Goal: Information Seeking & Learning: Find specific fact

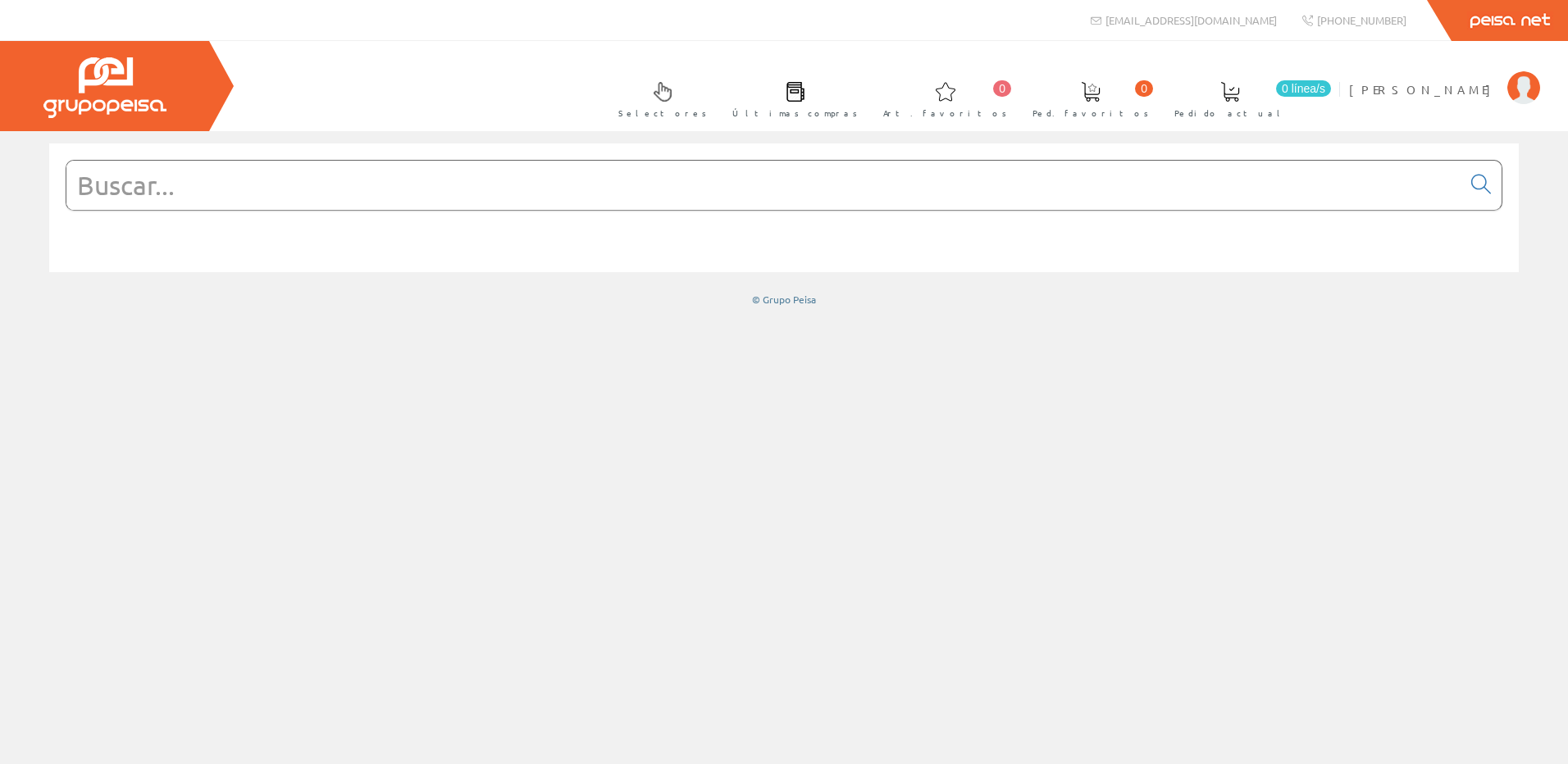
click at [463, 195] on input "text" at bounding box center [764, 185] width 1395 height 49
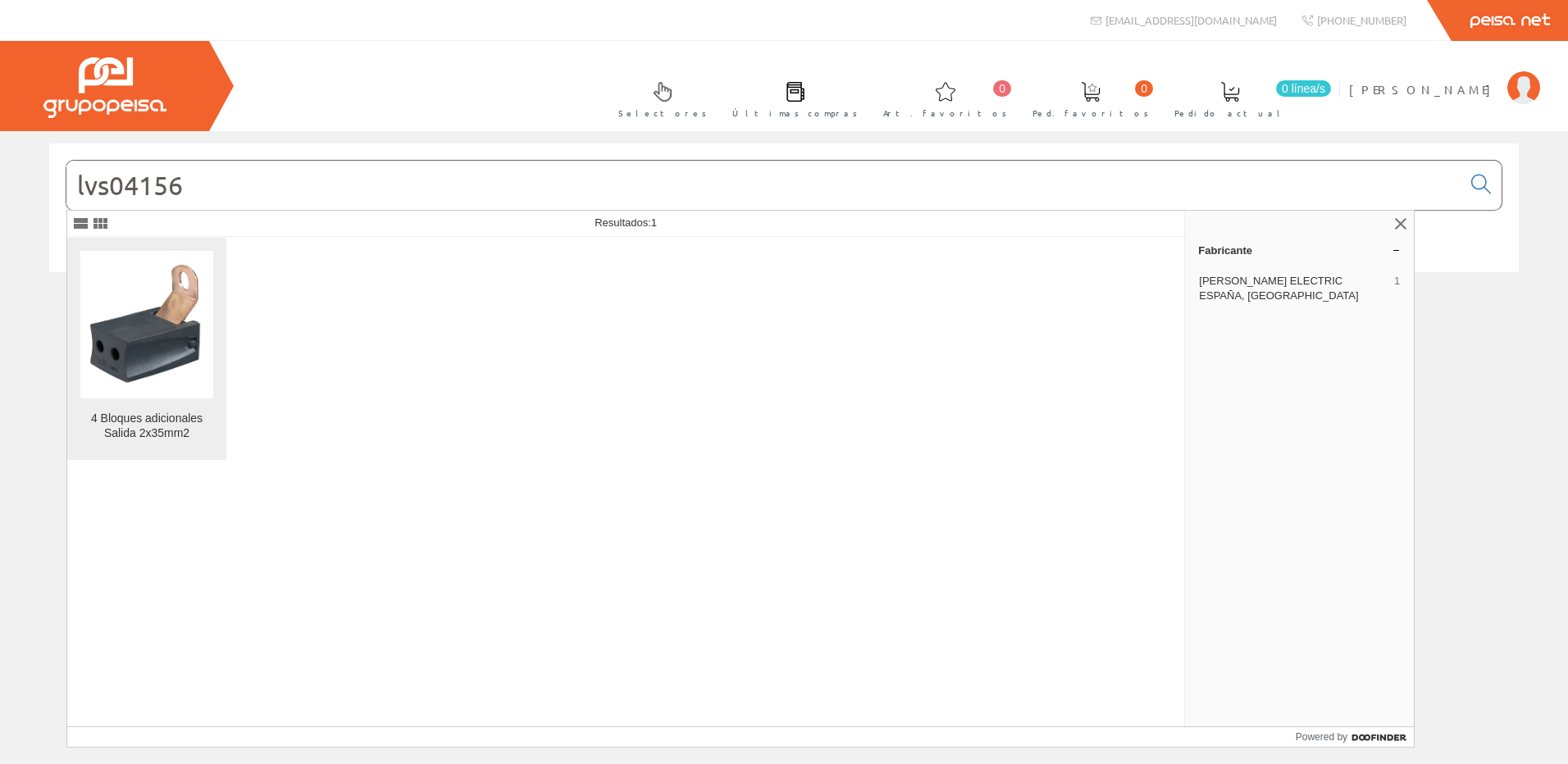
type input "lvs04156"
click at [154, 354] on img at bounding box center [146, 325] width 133 height 133
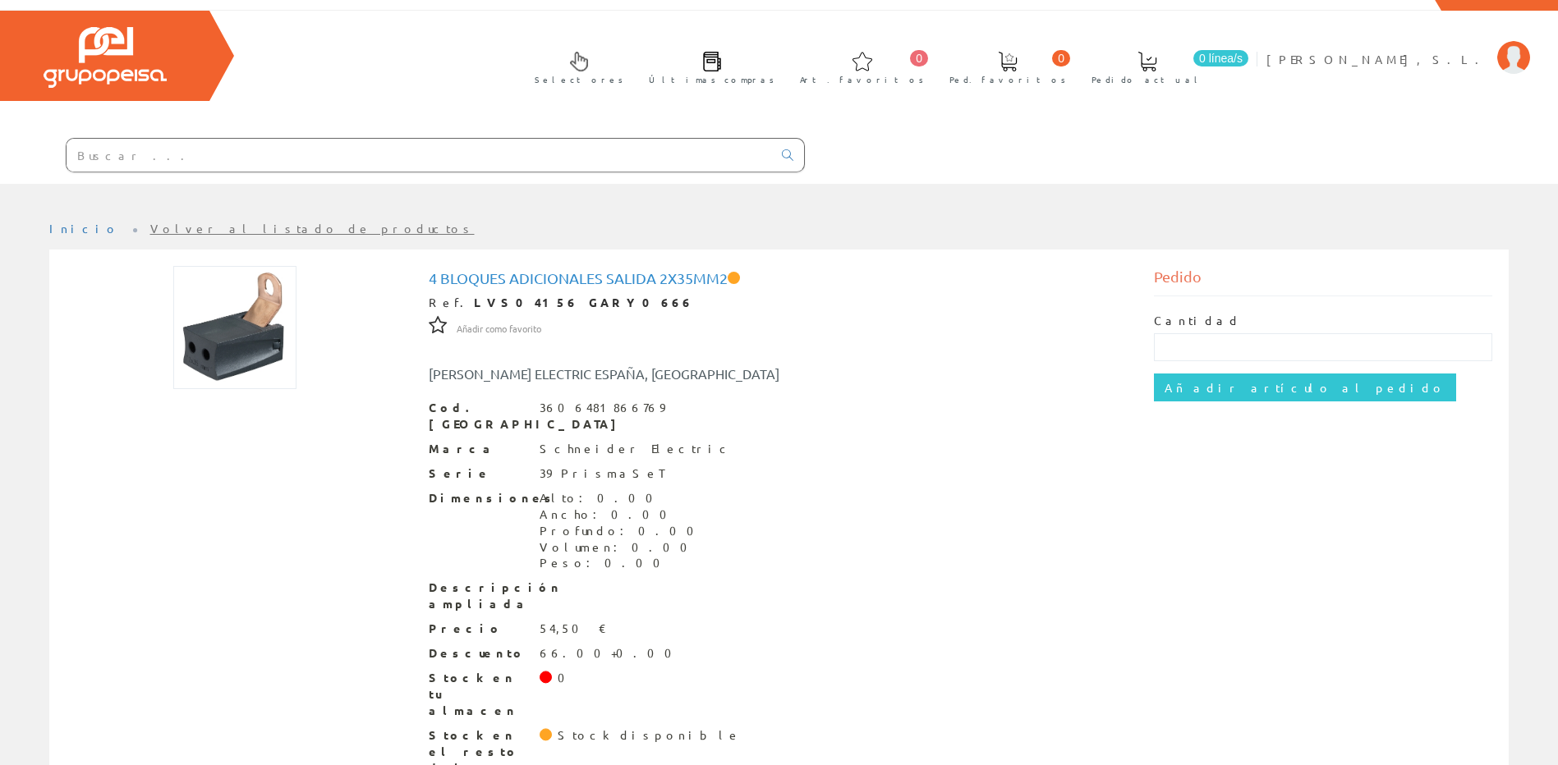
scroll to position [47, 0]
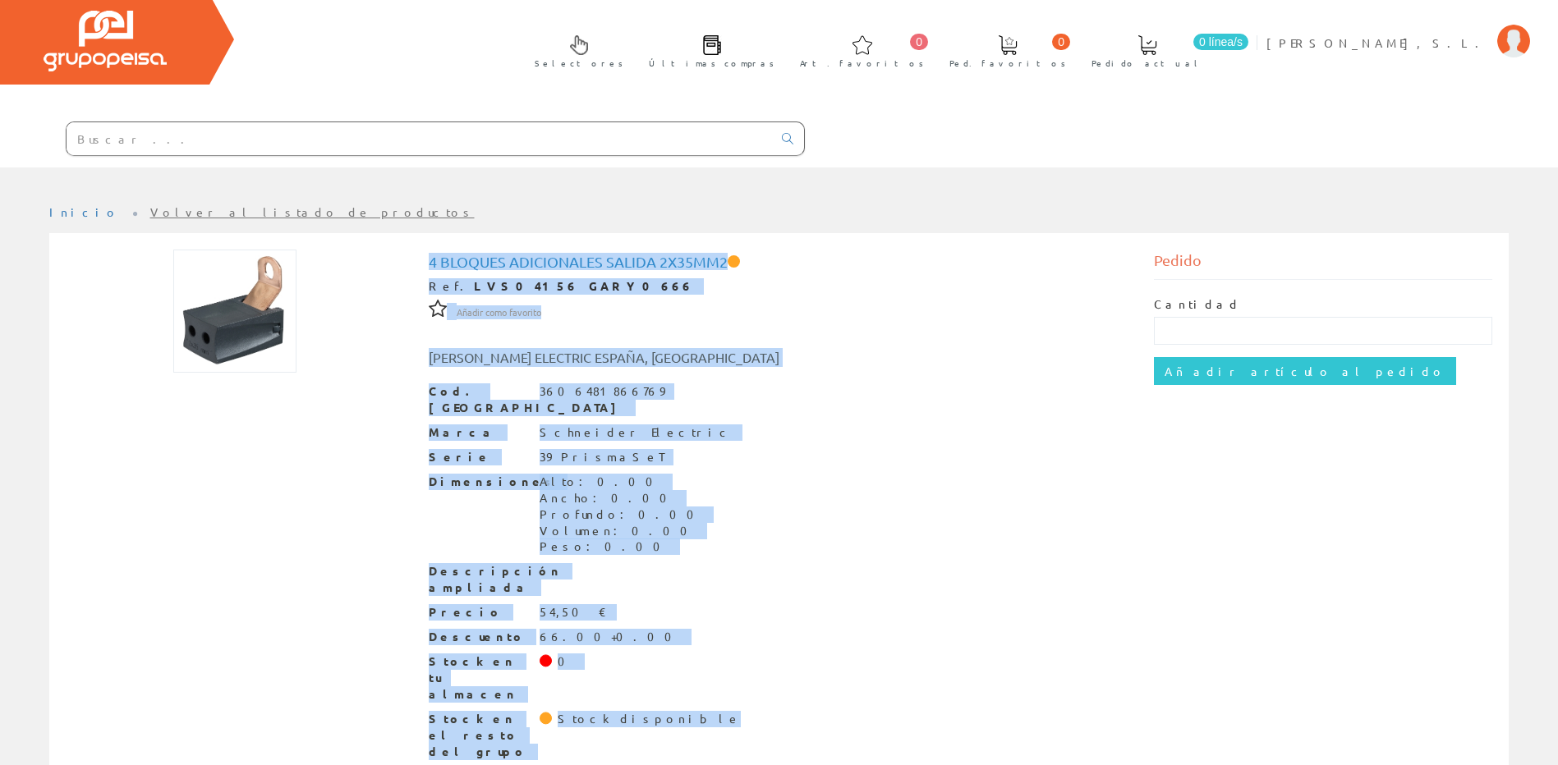
drag, startPoint x: 652, startPoint y: 687, endPoint x: 411, endPoint y: 274, distance: 478.0
click at [411, 274] on div "4 Bloques adicionales Salida 2x35mm2 Ref. LVS04156 GARY0666 Añadir como favorit…" at bounding box center [778, 509] width 1451 height 519
click at [623, 425] on div "Schneider Electric" at bounding box center [635, 433] width 193 height 16
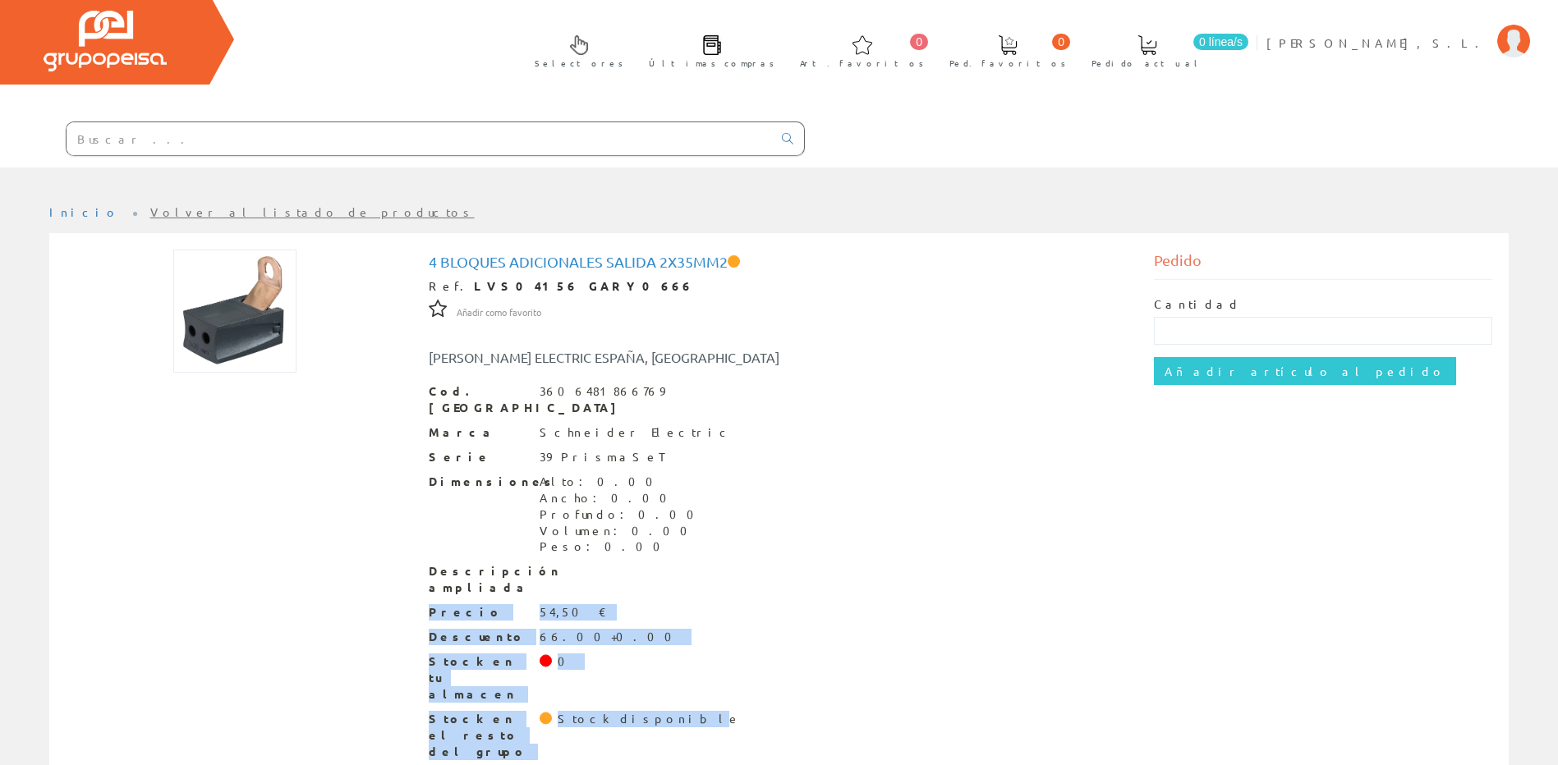
drag, startPoint x: 637, startPoint y: 692, endPoint x: 480, endPoint y: 576, distance: 194.9
click at [480, 576] on div "Cod. Barras 3606481866769 [PERSON_NAME] Electric Serie 39 PrismaSeT Dimensiones…" at bounding box center [779, 572] width 701 height 378
click at [783, 629] on div "Descuento 66.00+0.00" at bounding box center [779, 637] width 701 height 16
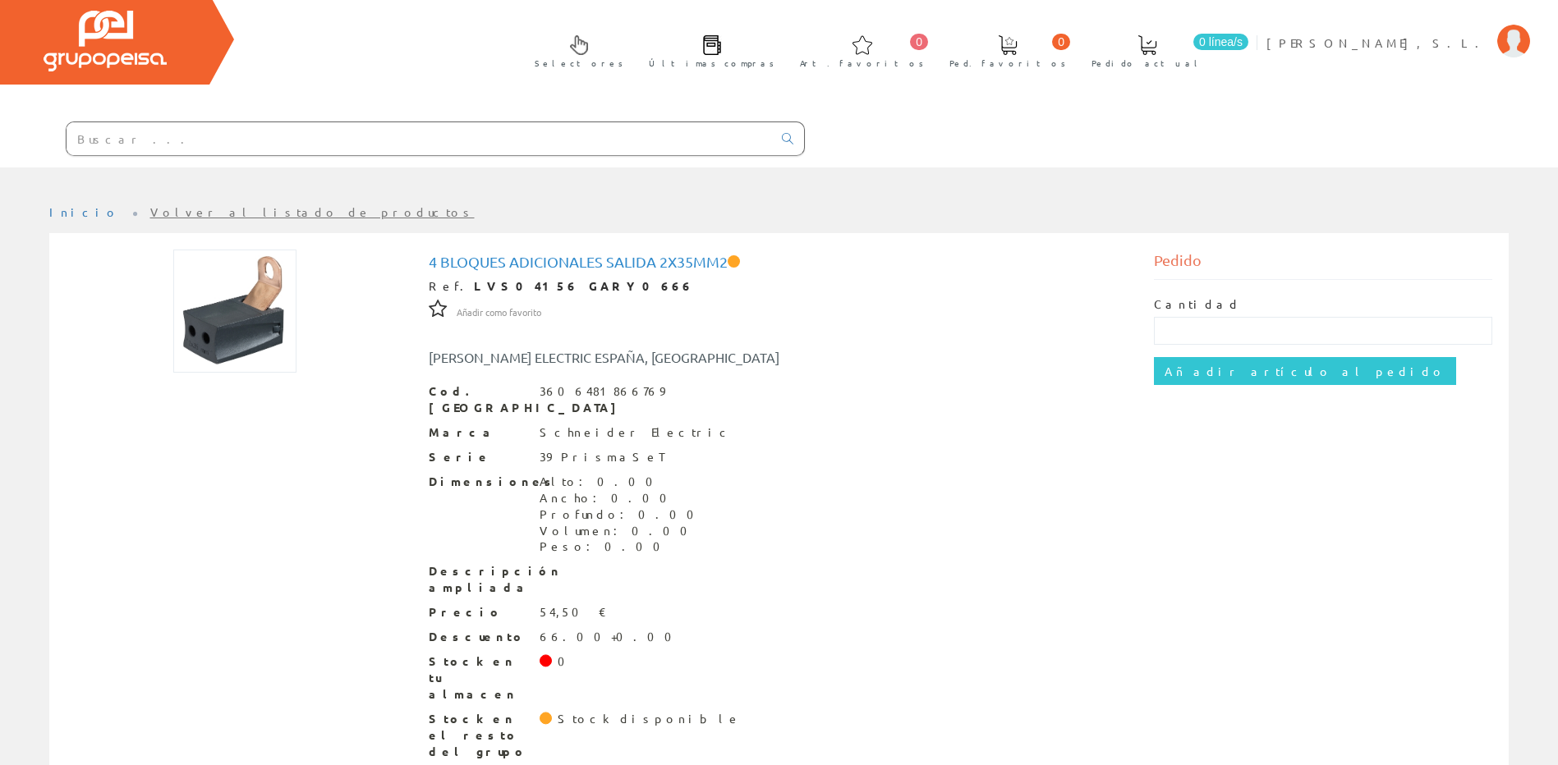
click at [626, 293] on div "Ref. LVS04156 GARY0666" at bounding box center [779, 286] width 701 height 16
